Goal: Complete application form: Complete application form

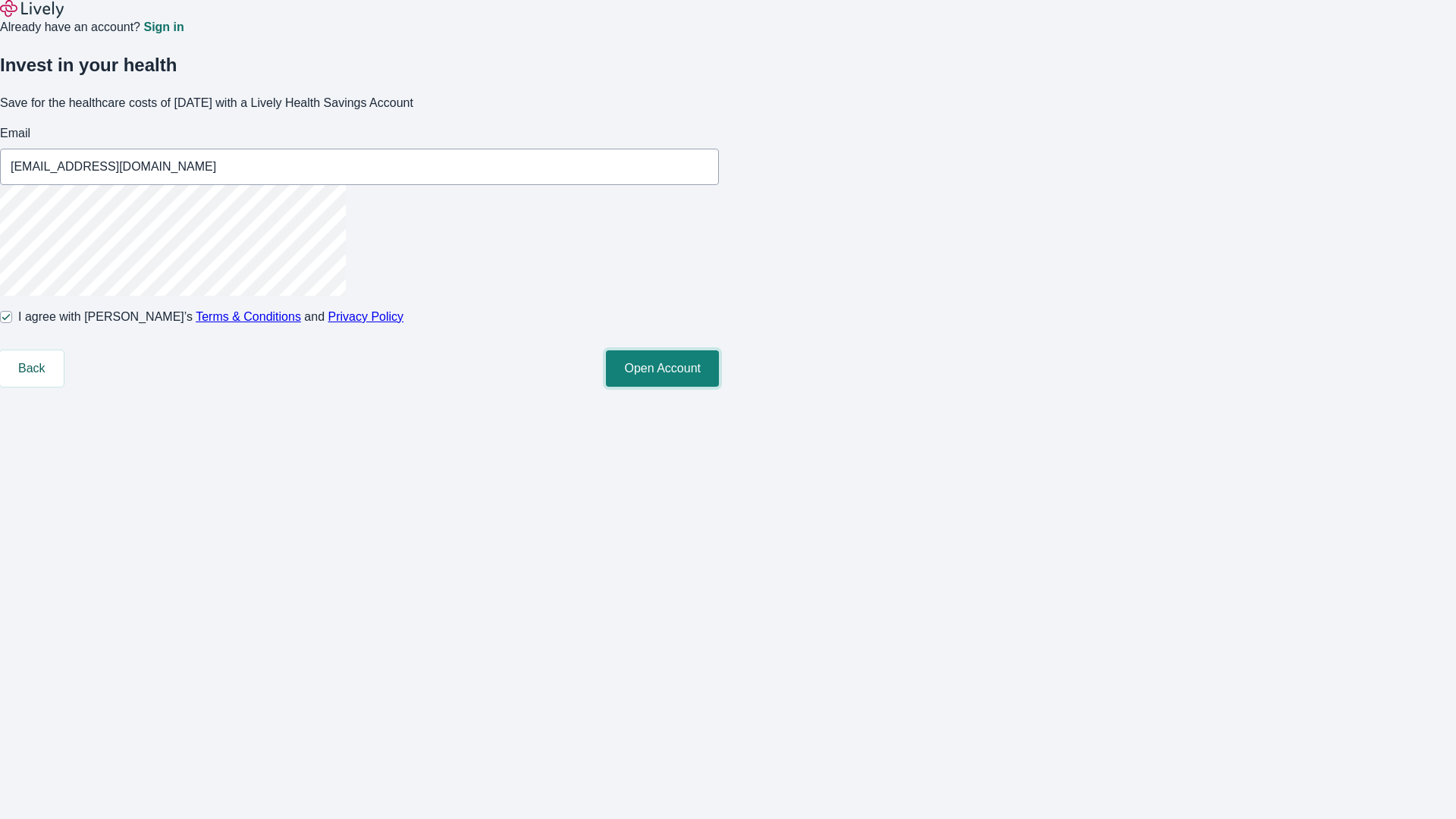
click at [718, 386] on button "Open Account" at bounding box center [662, 368] width 113 height 36
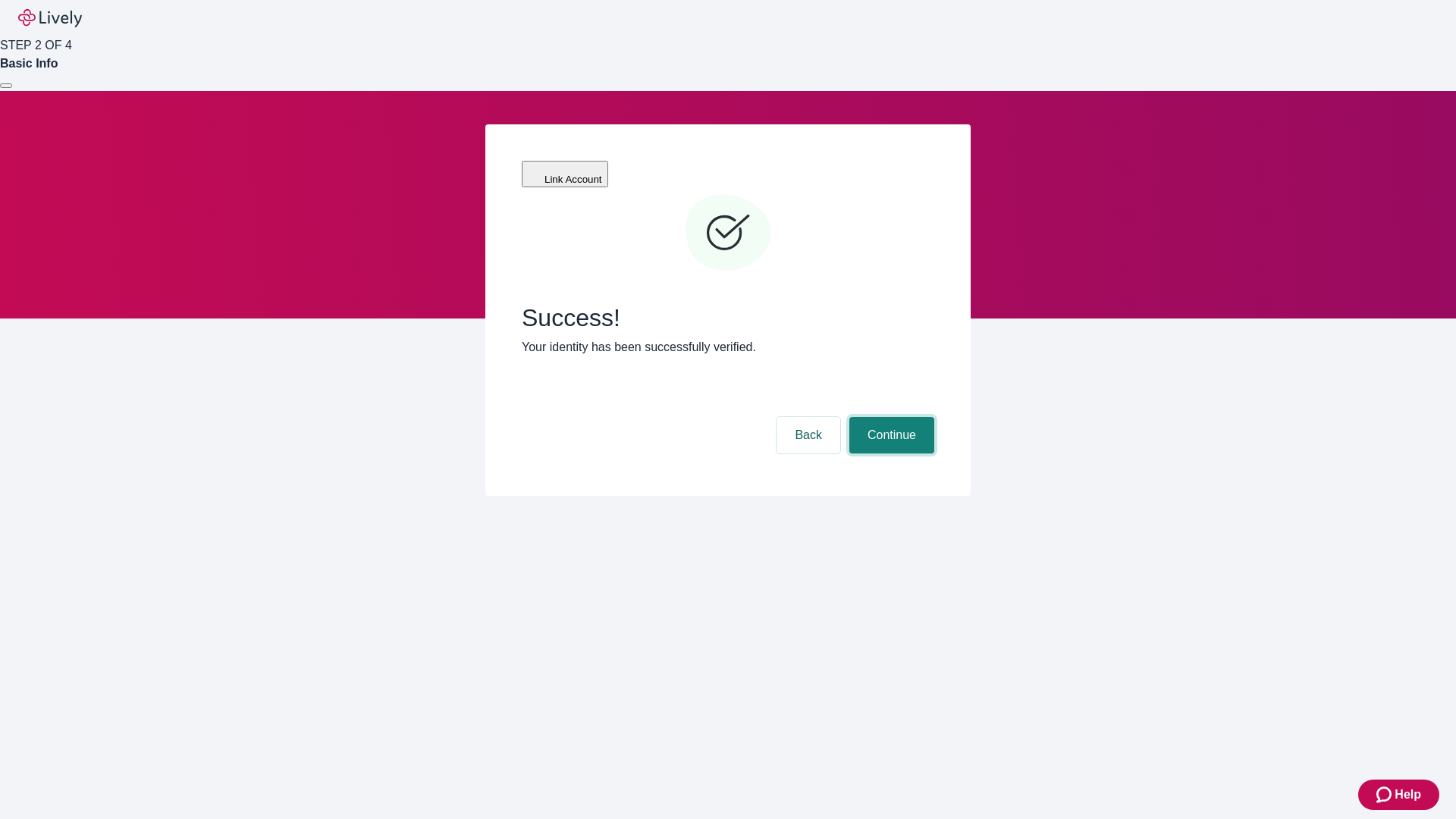
click at [890, 417] on button "Continue" at bounding box center [892, 434] width 85 height 36
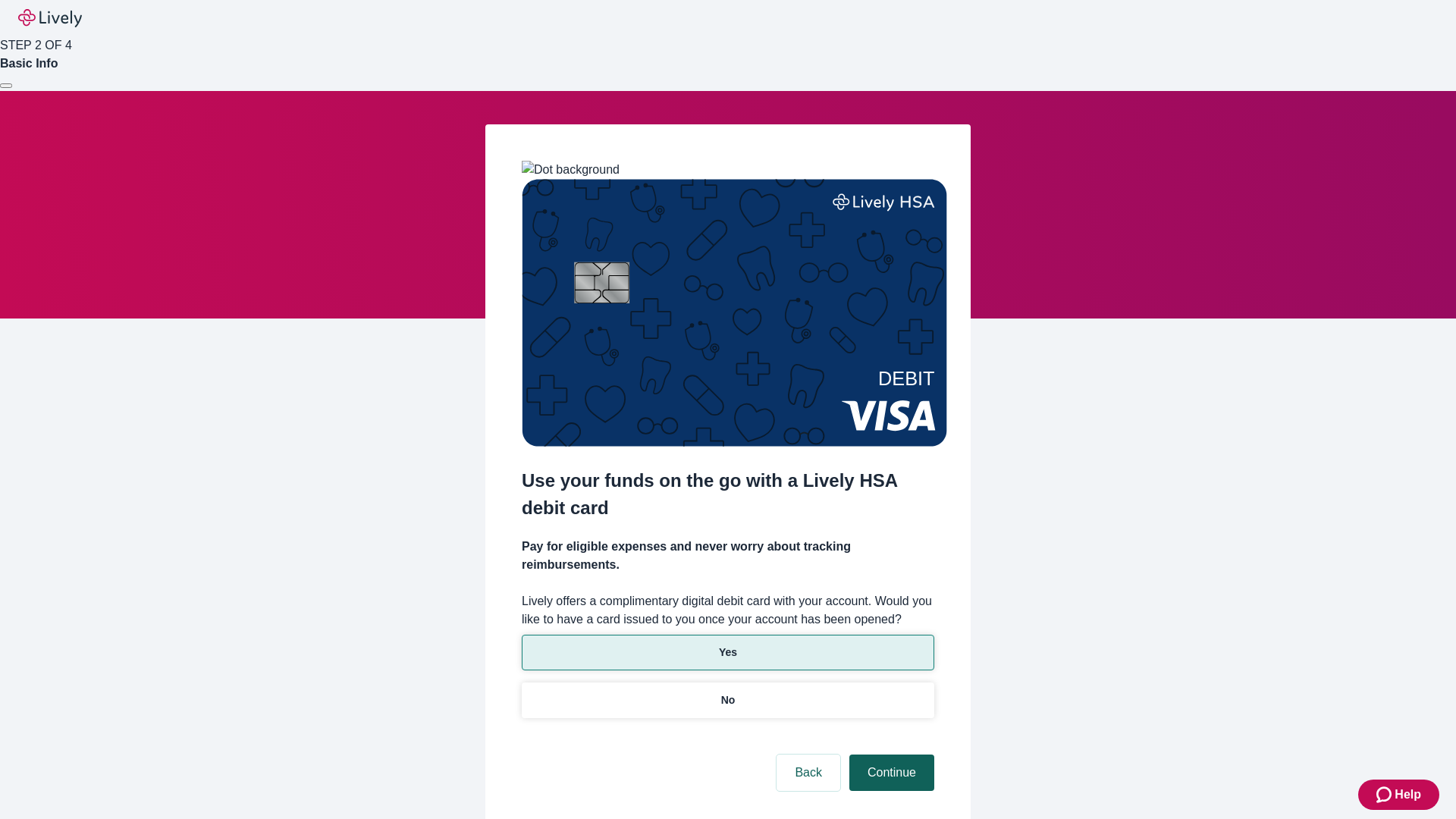
click at [727, 645] on p "Yes" at bounding box center [727, 653] width 18 height 16
click at [890, 754] on button "Continue" at bounding box center [892, 772] width 85 height 36
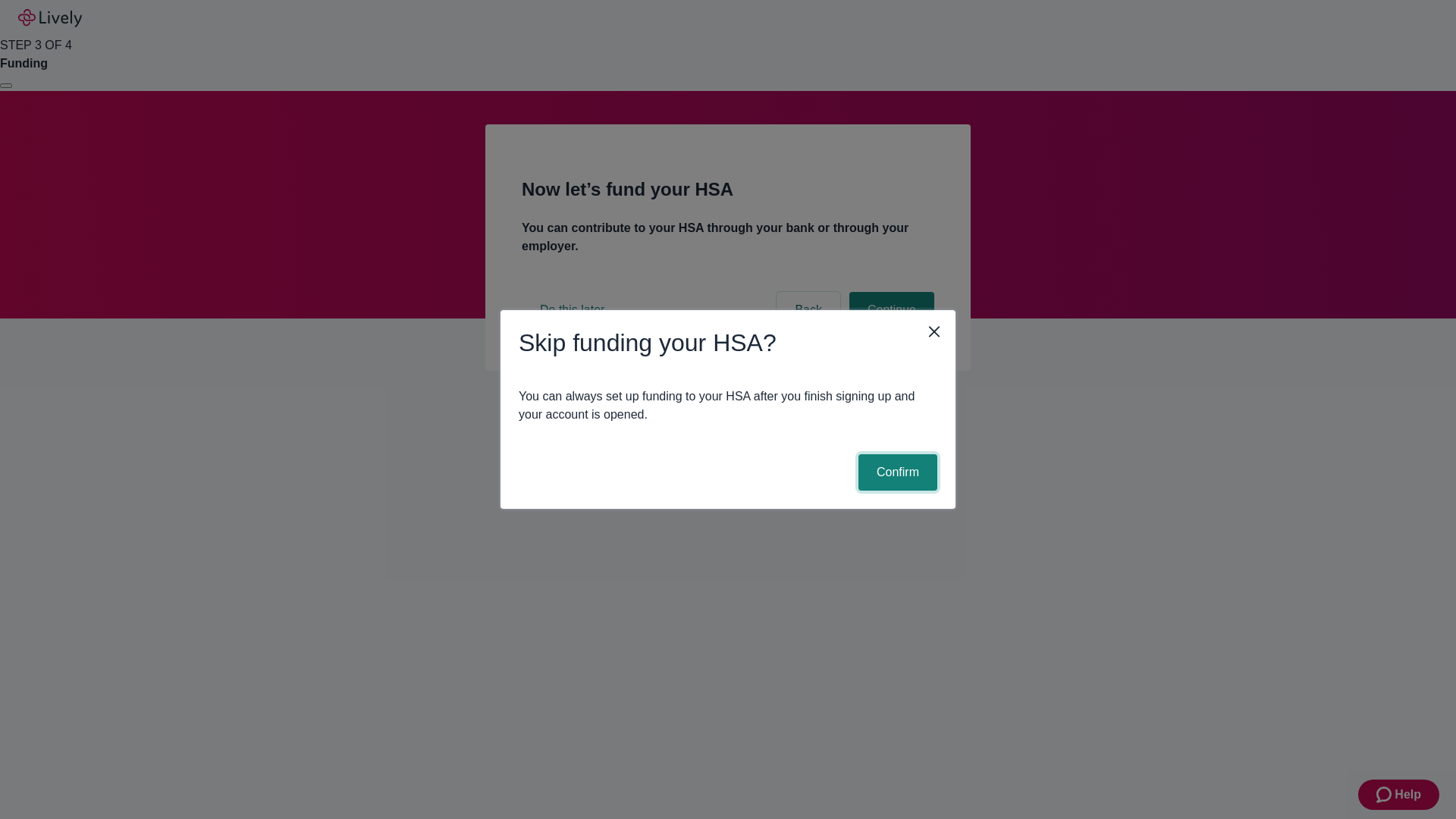
click at [895, 472] on button "Confirm" at bounding box center [898, 472] width 79 height 36
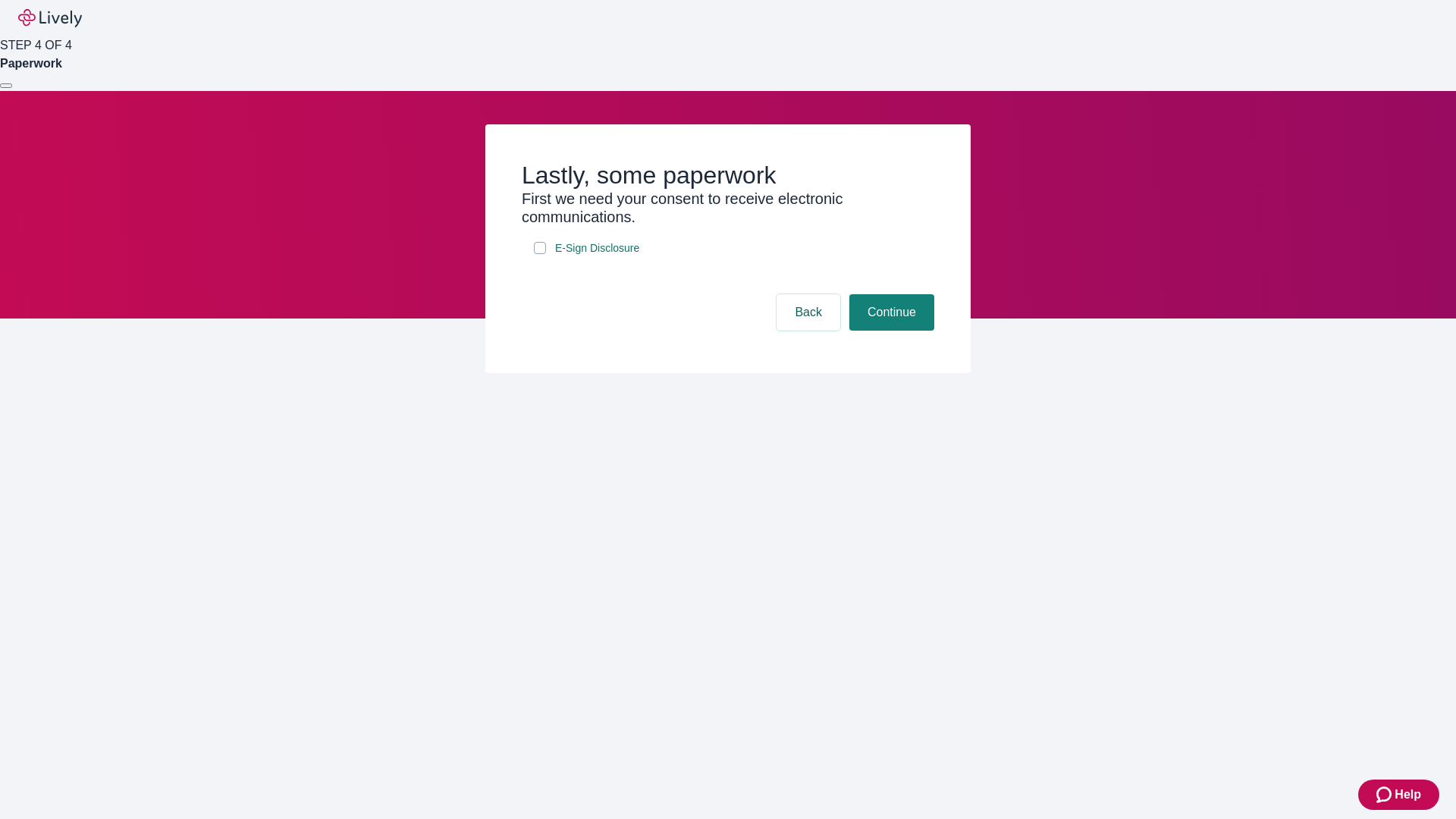
click at [540, 254] on input "E-Sign Disclosure" at bounding box center [539, 247] width 12 height 12
checkbox input "true"
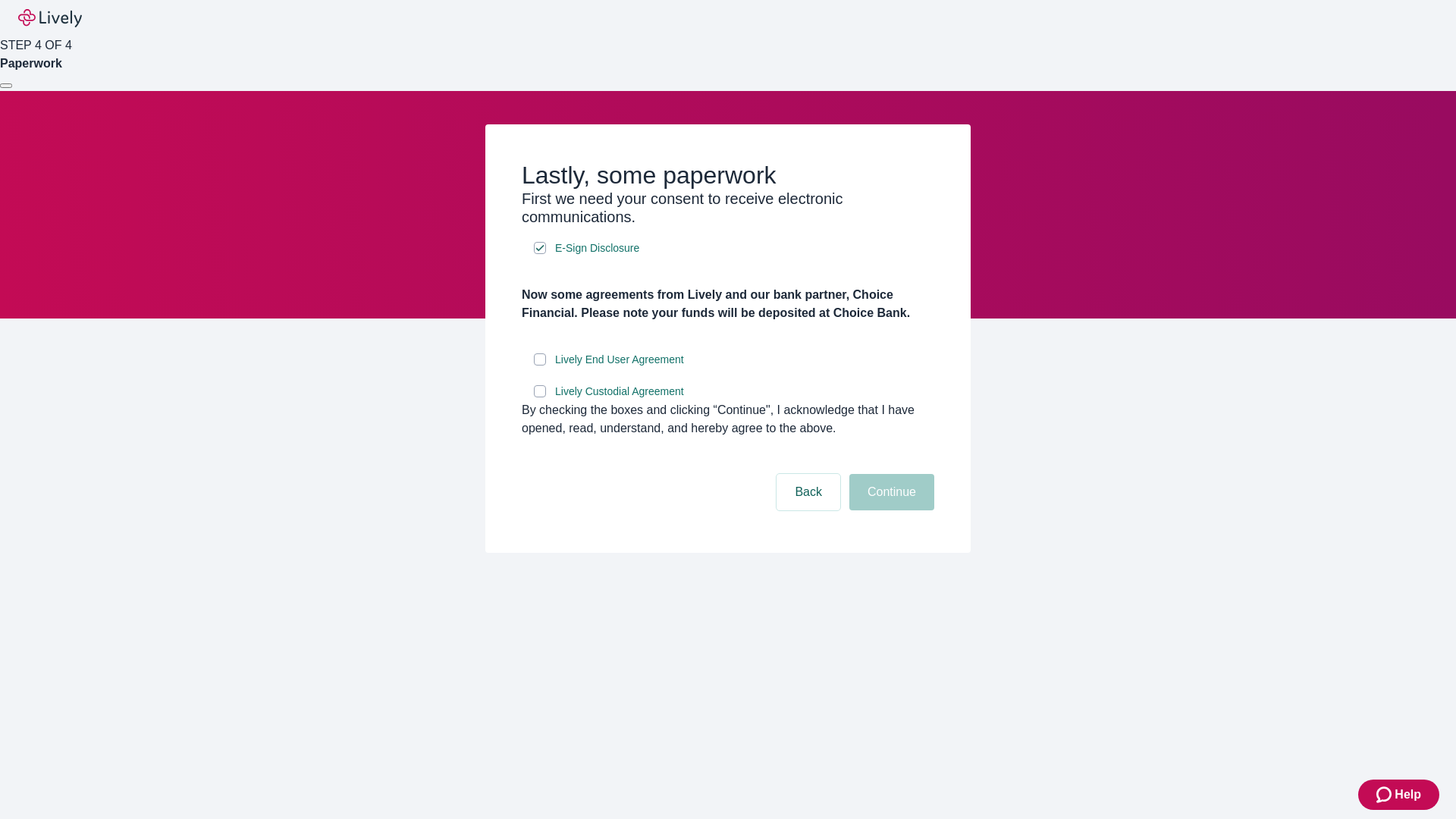
click at [540, 366] on input "Lively End User Agreement" at bounding box center [539, 359] width 12 height 12
checkbox input "true"
click at [540, 398] on input "Lively Custodial Agreement" at bounding box center [539, 390] width 12 height 12
checkbox input "true"
click at [890, 510] on button "Continue" at bounding box center [892, 491] width 85 height 36
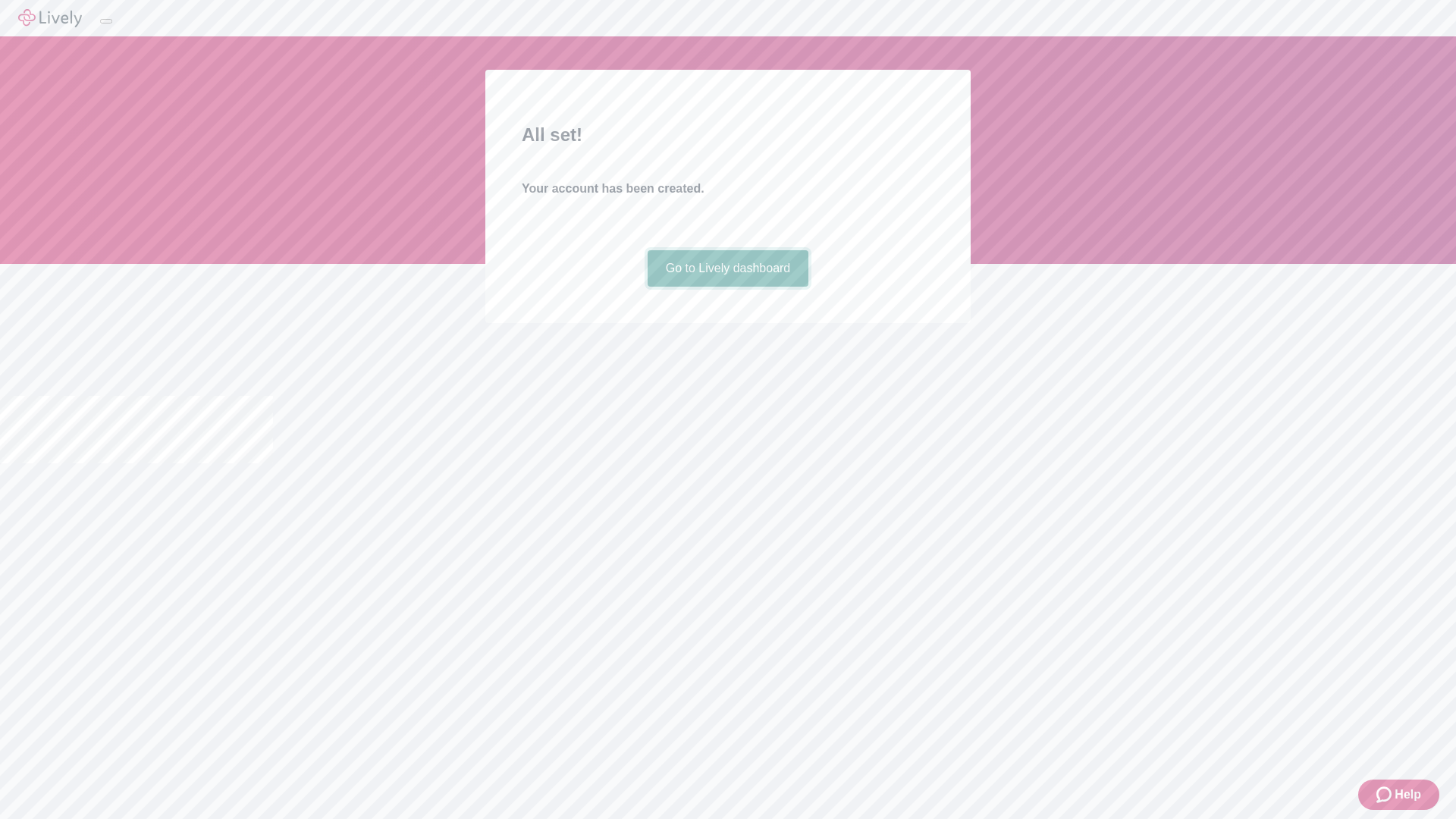
click at [727, 286] on link "Go to Lively dashboard" at bounding box center [728, 268] width 162 height 36
